Goal: Information Seeking & Learning: Learn about a topic

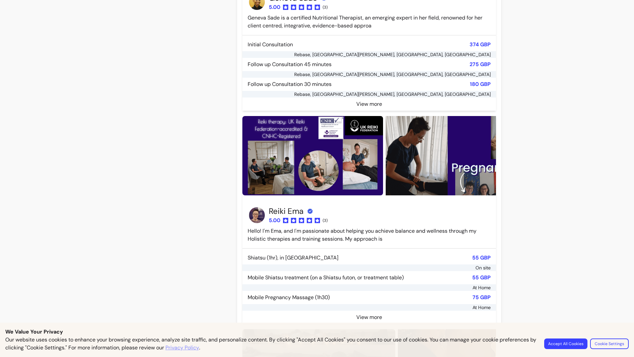
scroll to position [2058, 0]
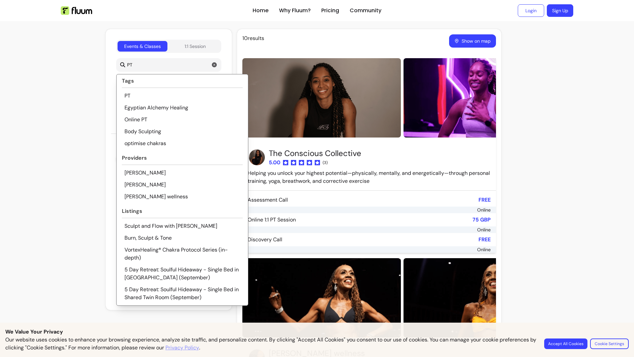
scroll to position [142, 0]
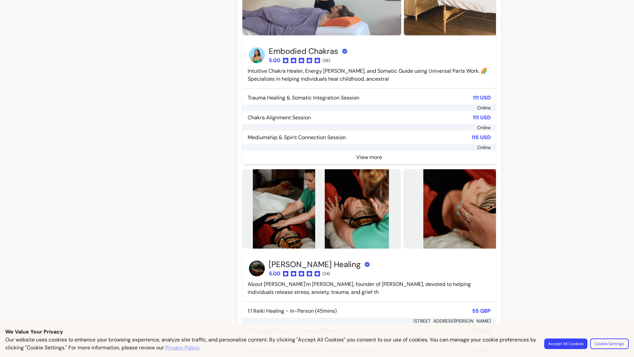
scroll to position [1372, 0]
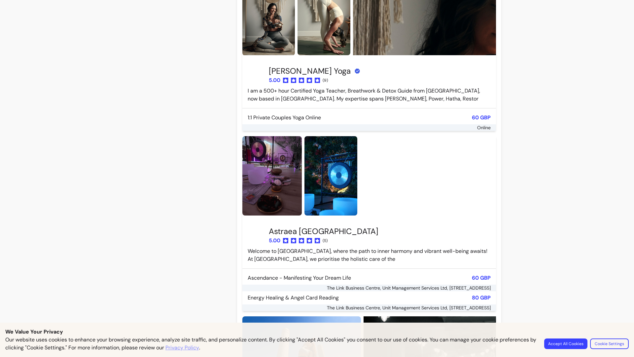
scroll to position [1372, 0]
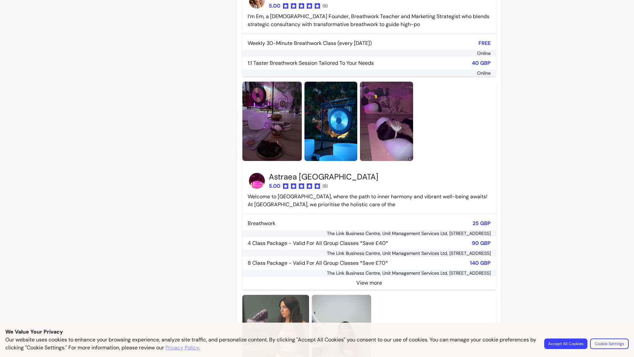
scroll to position [2058, 0]
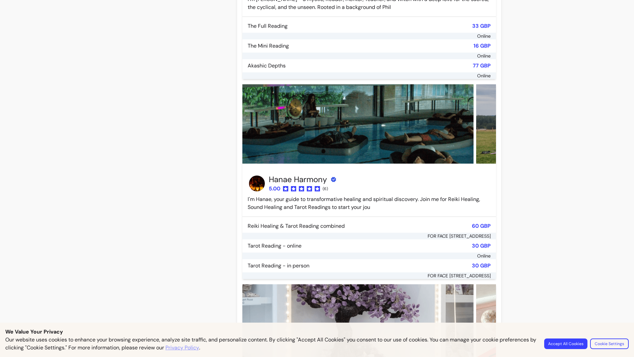
scroll to position [2401, 0]
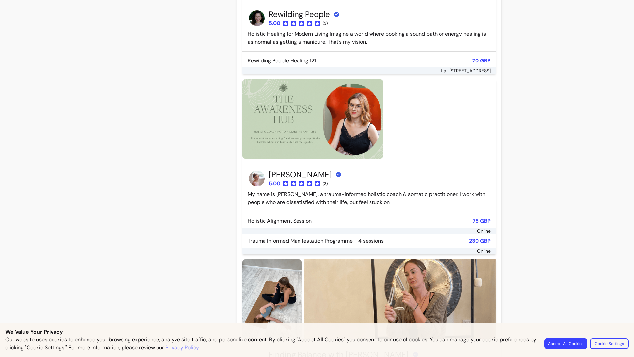
scroll to position [1715, 0]
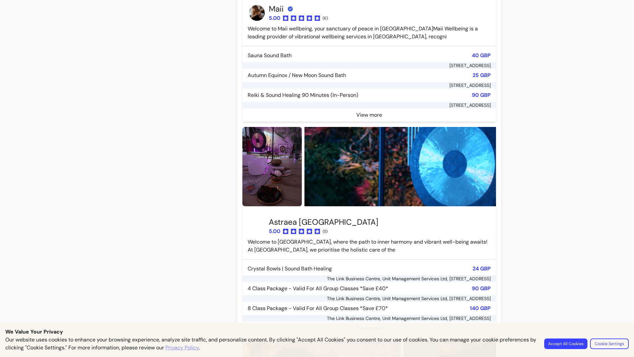
scroll to position [1715, 0]
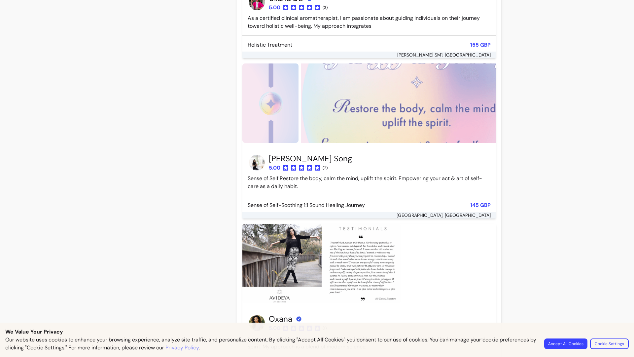
scroll to position [1084, 0]
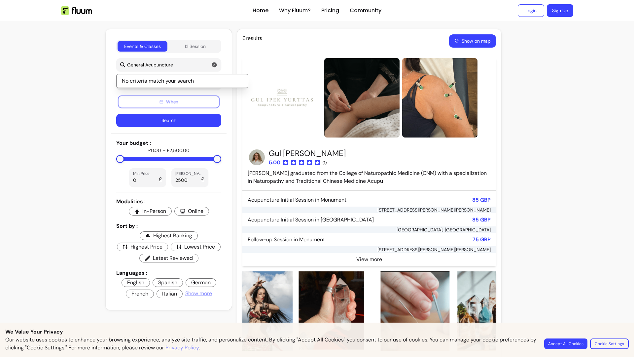
scroll to position [102, 0]
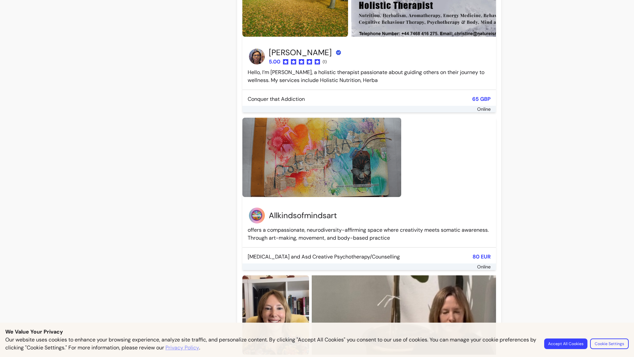
scroll to position [1475, 0]
